Goal: Participate in discussion

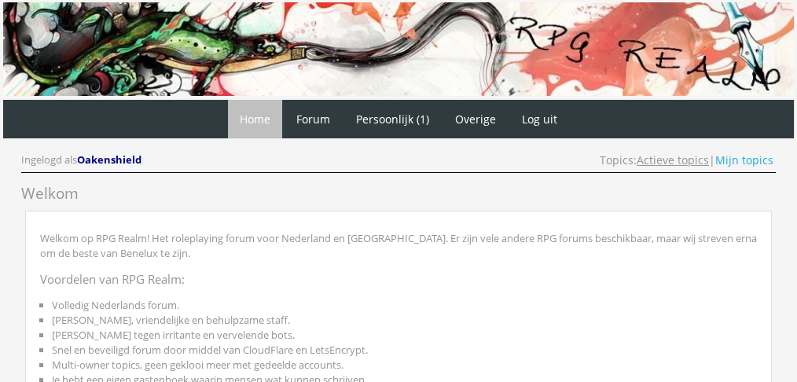
click at [662, 162] on link "Actieve topics" at bounding box center [673, 159] width 72 height 15
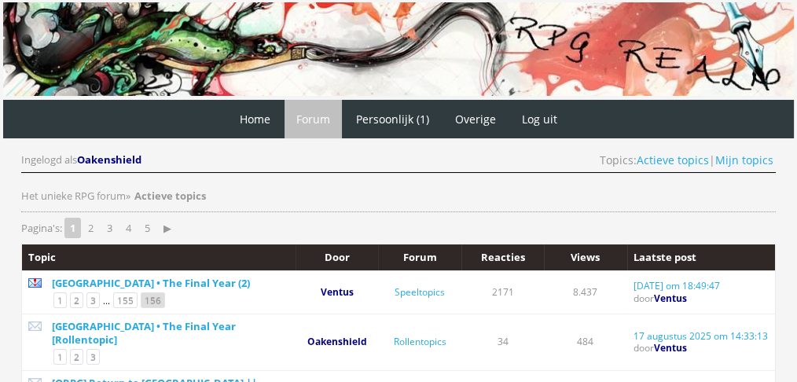
click at [153, 292] on link "156" at bounding box center [153, 300] width 24 height 16
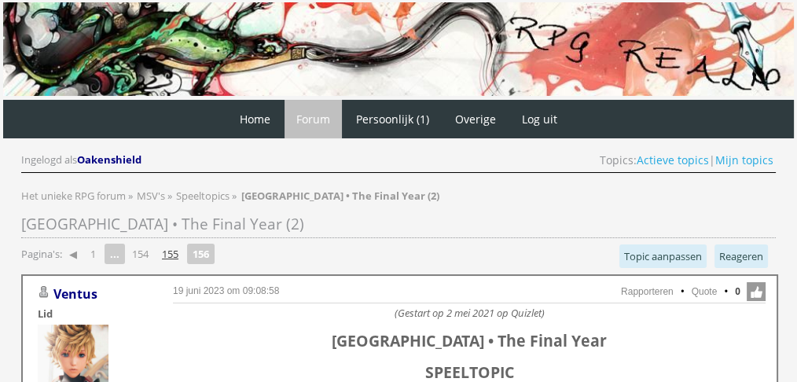
click at [173, 261] on link "155" at bounding box center [170, 254] width 29 height 22
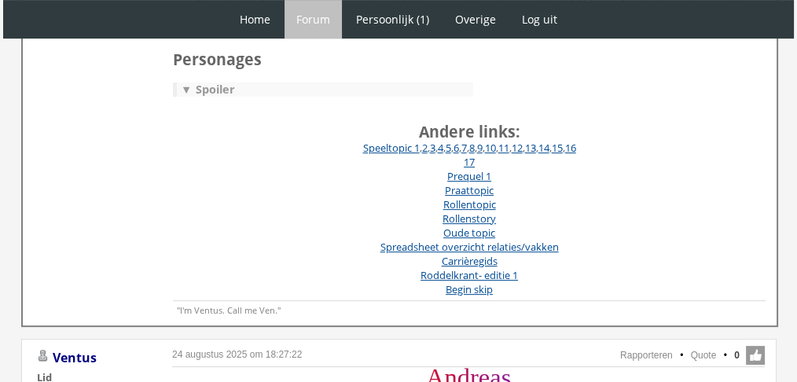
scroll to position [564, 0]
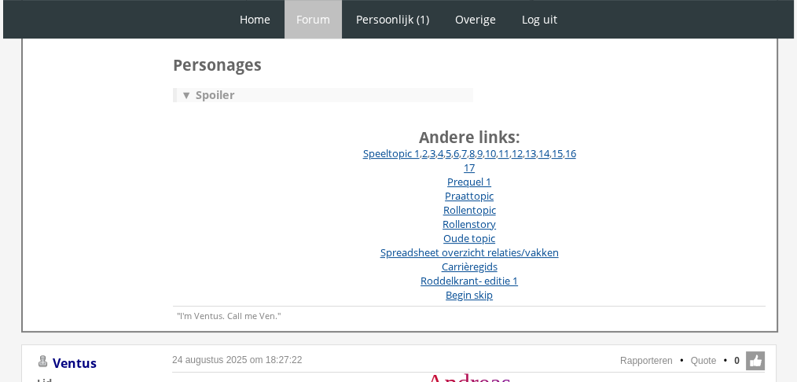
click at [219, 97] on div "▼ Spoiler" at bounding box center [325, 95] width 296 height 14
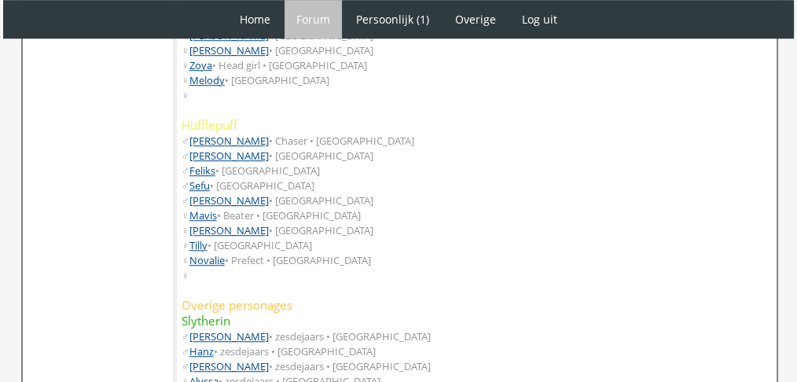
scroll to position [1199, 0]
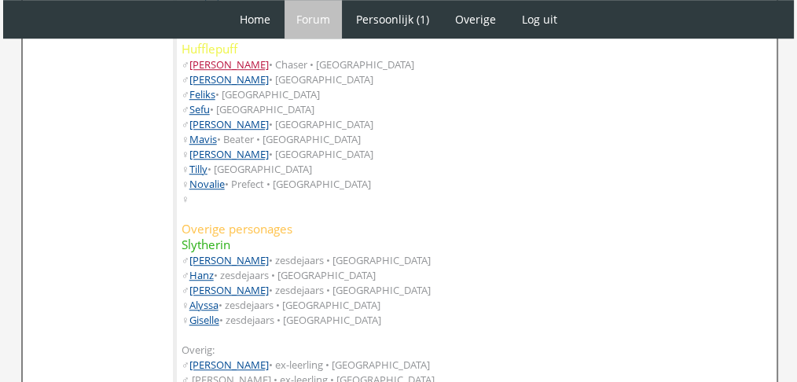
click at [204, 64] on link "[PERSON_NAME]" at bounding box center [228, 64] width 79 height 14
